Goal: Find specific page/section

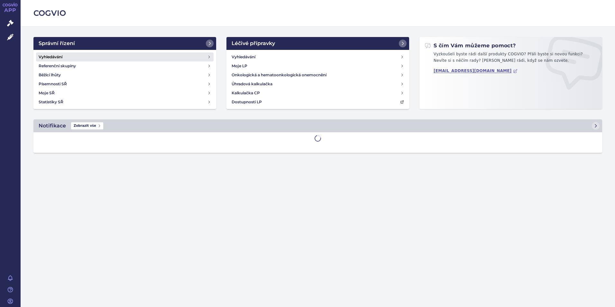
click at [110, 59] on link "Vyhledávání" at bounding box center [124, 56] width 177 height 9
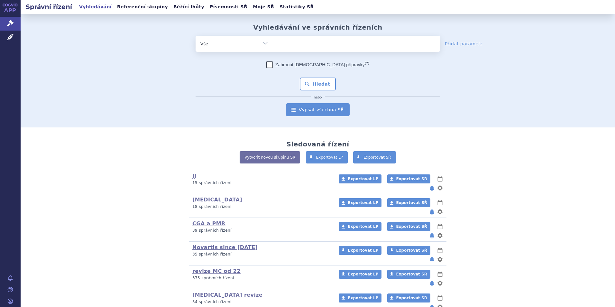
click at [332, 110] on link "Vypsat všechna SŘ" at bounding box center [318, 109] width 64 height 13
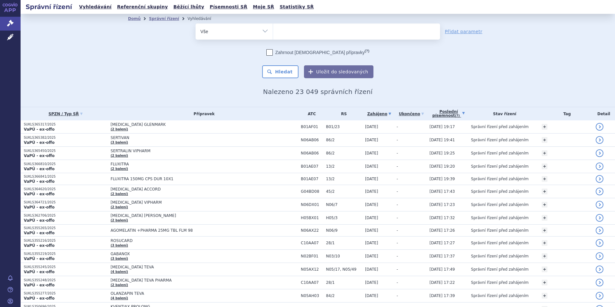
click at [454, 114] on link "Poslední písemnost (?)" at bounding box center [448, 113] width 38 height 13
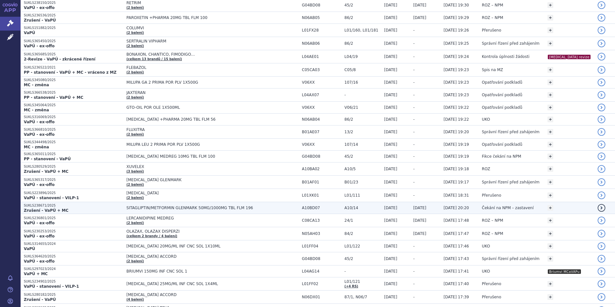
scroll to position [289, 0]
